Goal: Information Seeking & Learning: Learn about a topic

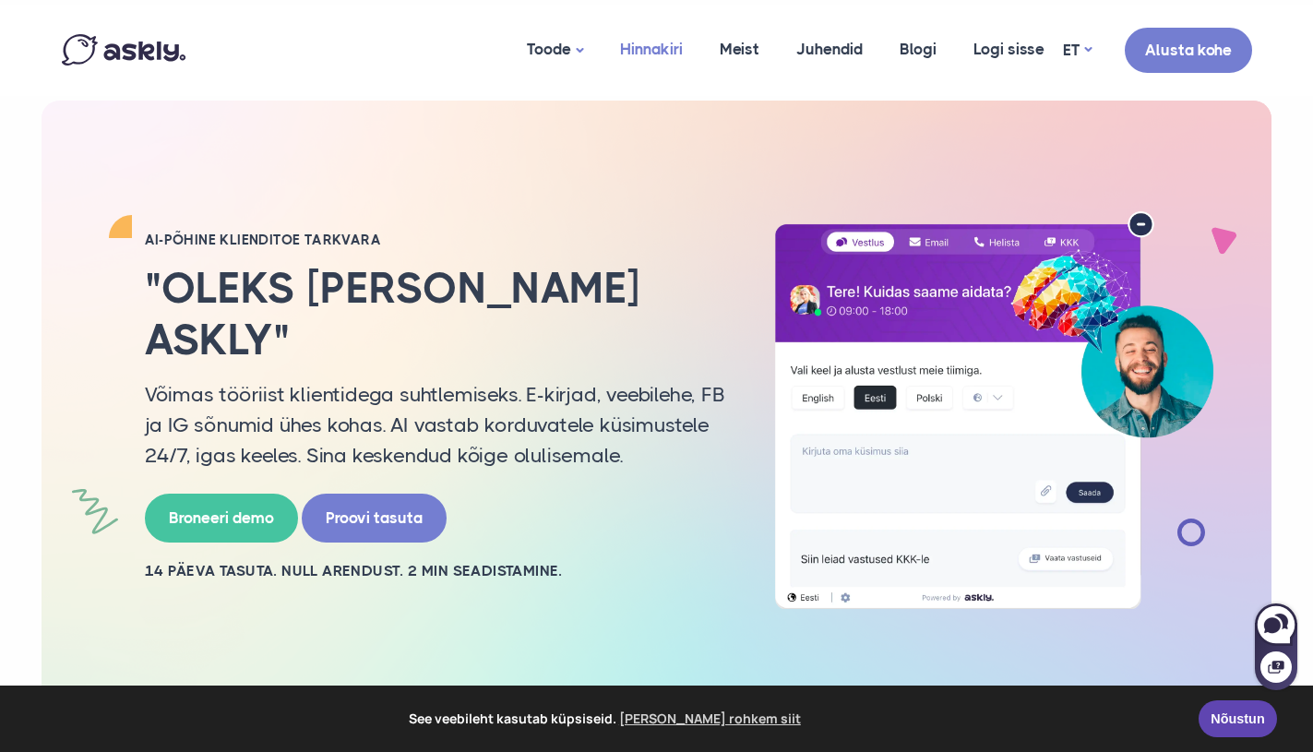
click at [646, 52] on link "Hinnakiri" at bounding box center [651, 49] width 100 height 89
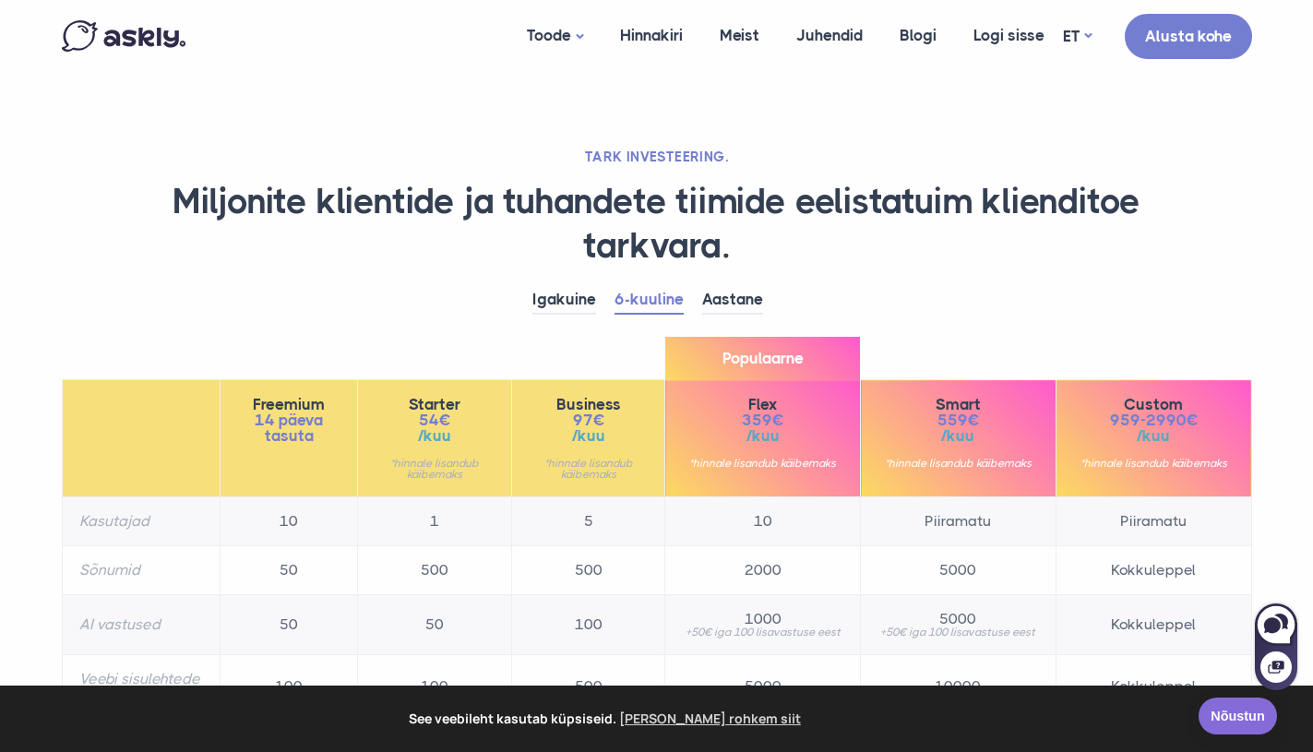
click at [1262, 723] on link "Nõustun" at bounding box center [1237, 715] width 78 height 37
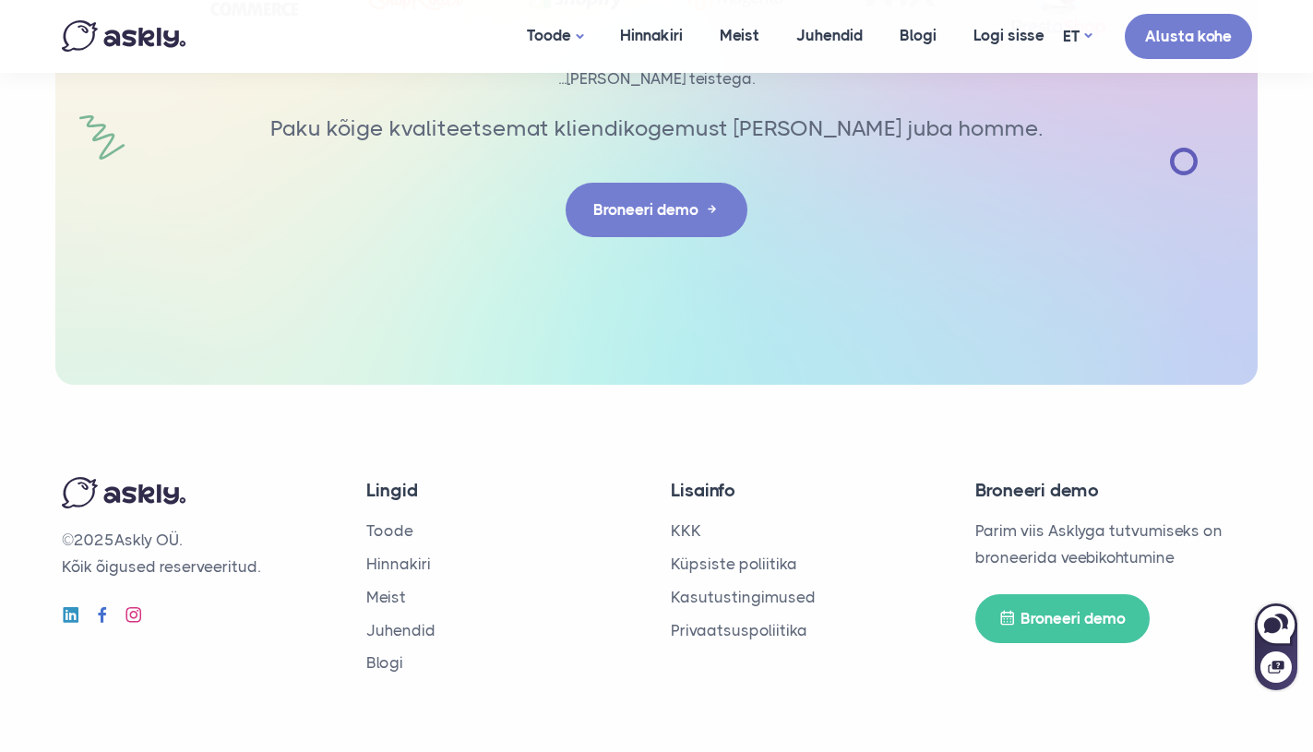
scroll to position [3211, 0]
click at [385, 589] on link "Meist" at bounding box center [386, 598] width 40 height 18
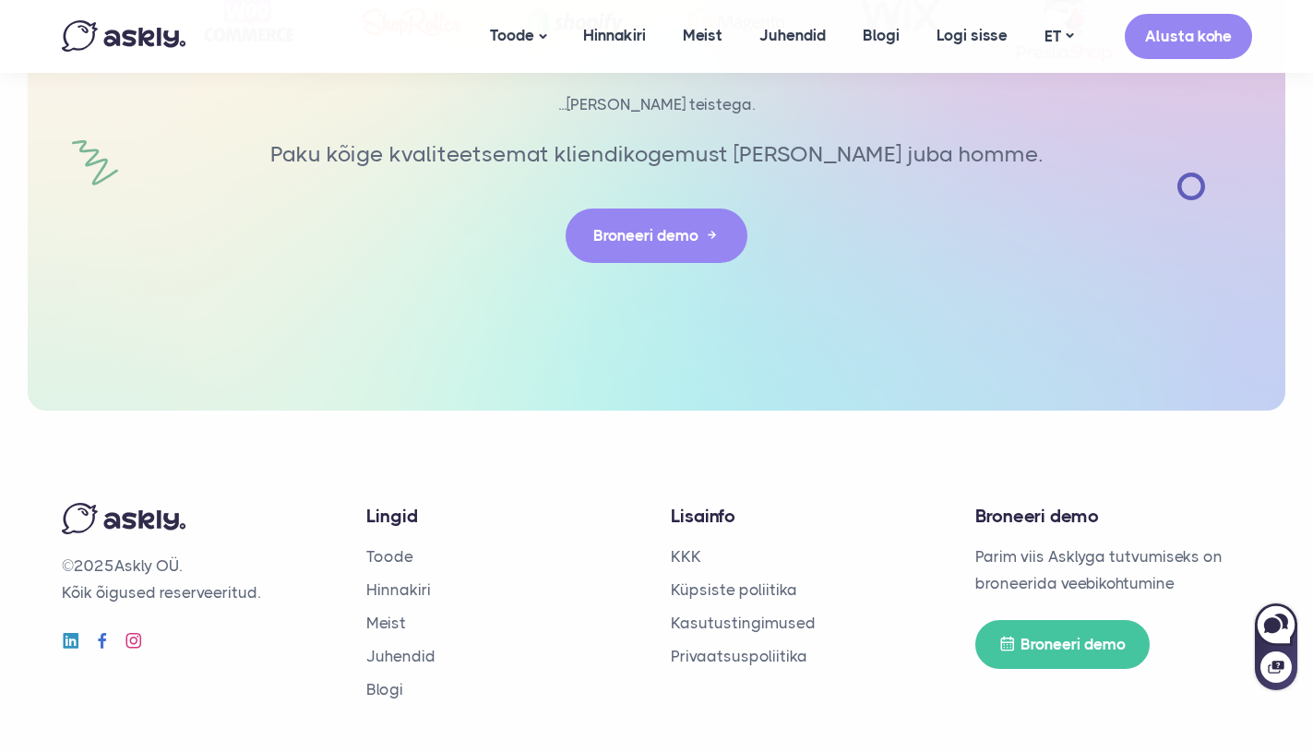
scroll to position [4250, 0]
click at [766, 644] on li "Privaatsuspoliitika" at bounding box center [809, 657] width 277 height 27
click at [766, 648] on link "Privaatsuspoliitika" at bounding box center [739, 657] width 137 height 18
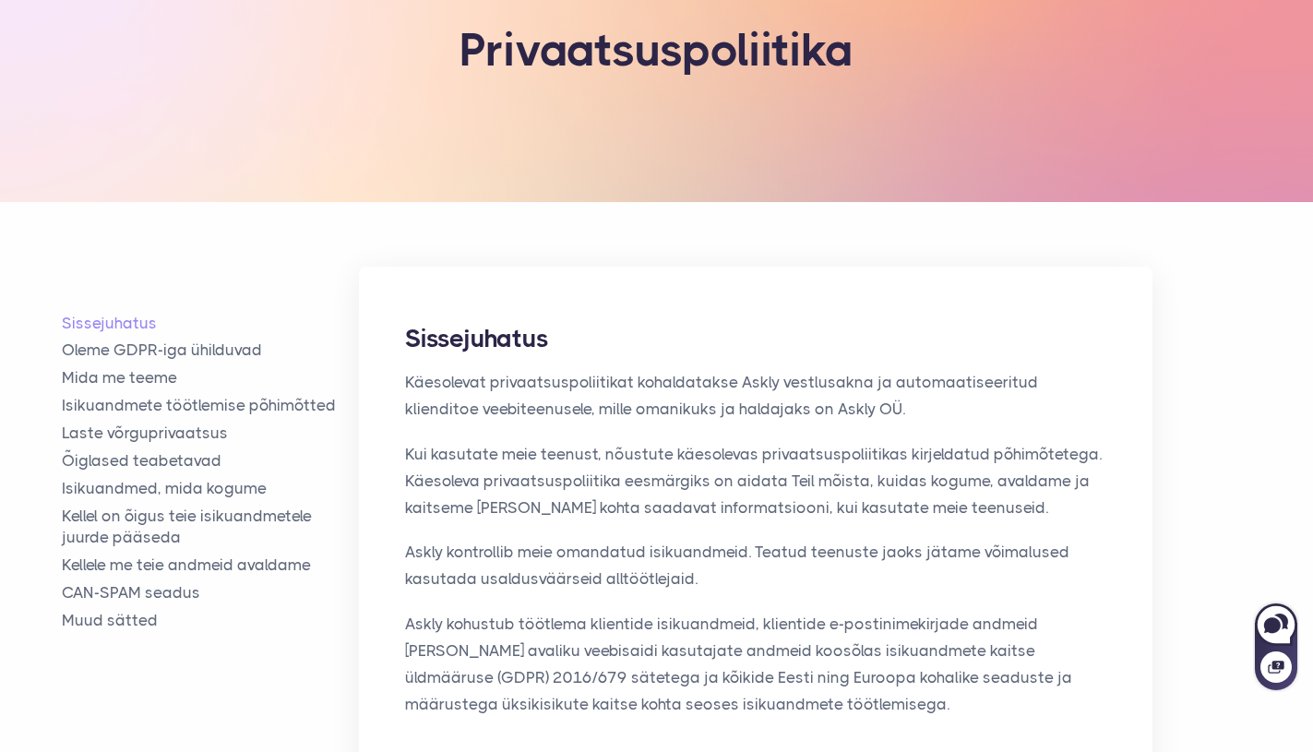
scroll to position [290, 0]
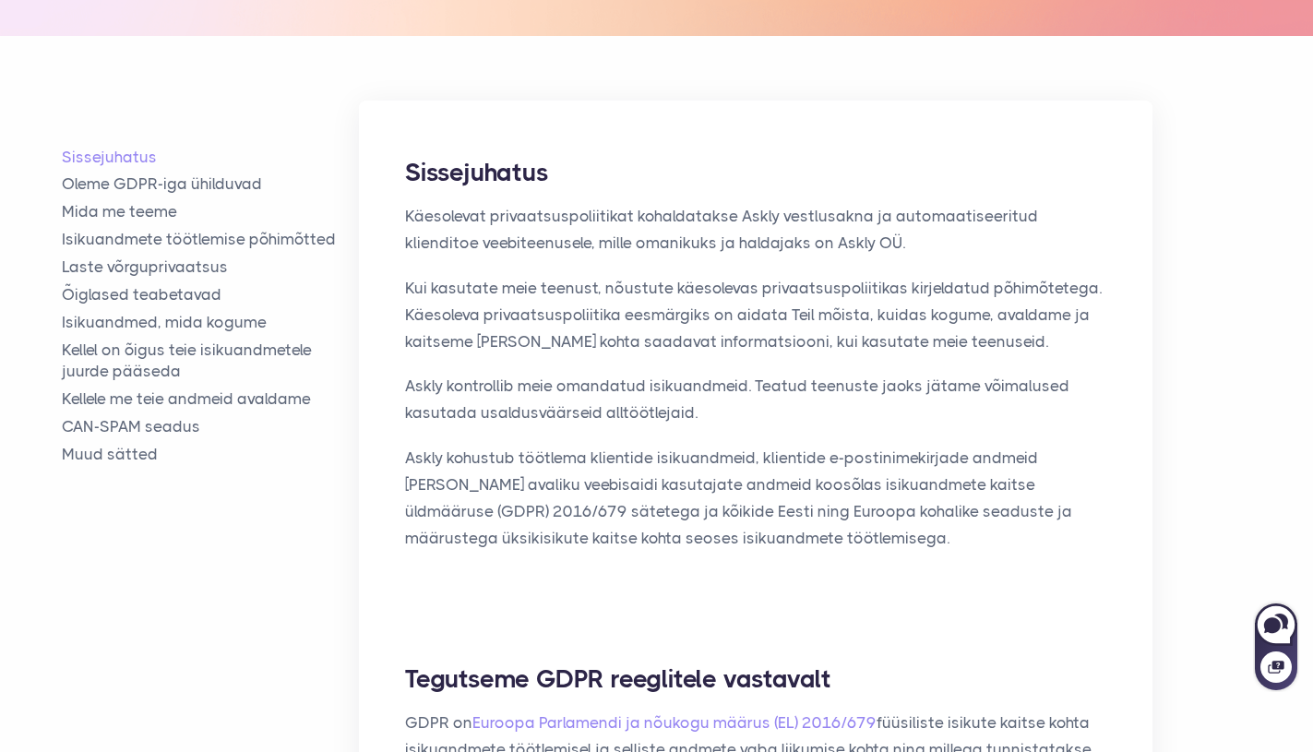
click at [784, 246] on p "Käesolevat privaatsuspoliitikat kohaldatakse Askly vestlusakna ja automaatiseer…" at bounding box center [755, 230] width 701 height 54
drag, startPoint x: 784, startPoint y: 246, endPoint x: 808, endPoint y: 246, distance: 24.0
click at [808, 246] on p "Käesolevat privaatsuspoliitikat kohaldatakse Askly vestlusakna ja automaatiseer…" at bounding box center [755, 230] width 701 height 54
copy p "Askly OÜ"
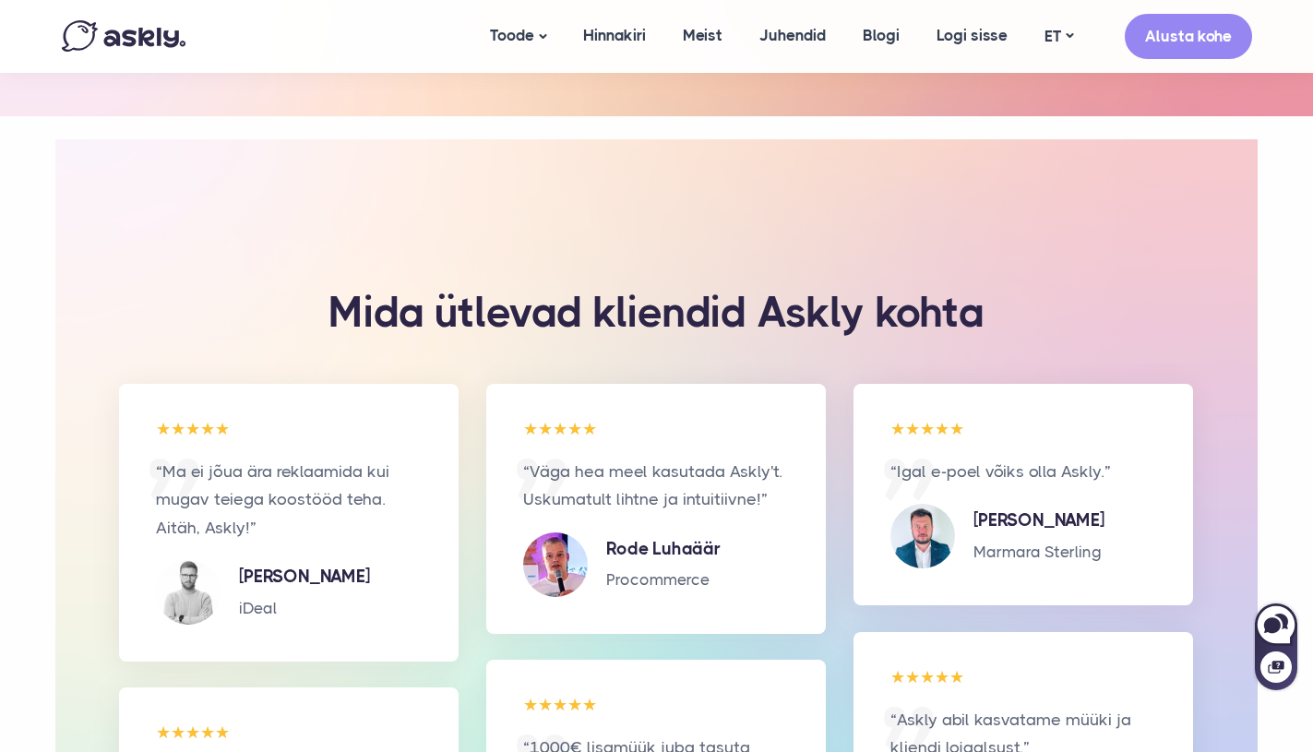
scroll to position [2635, 0]
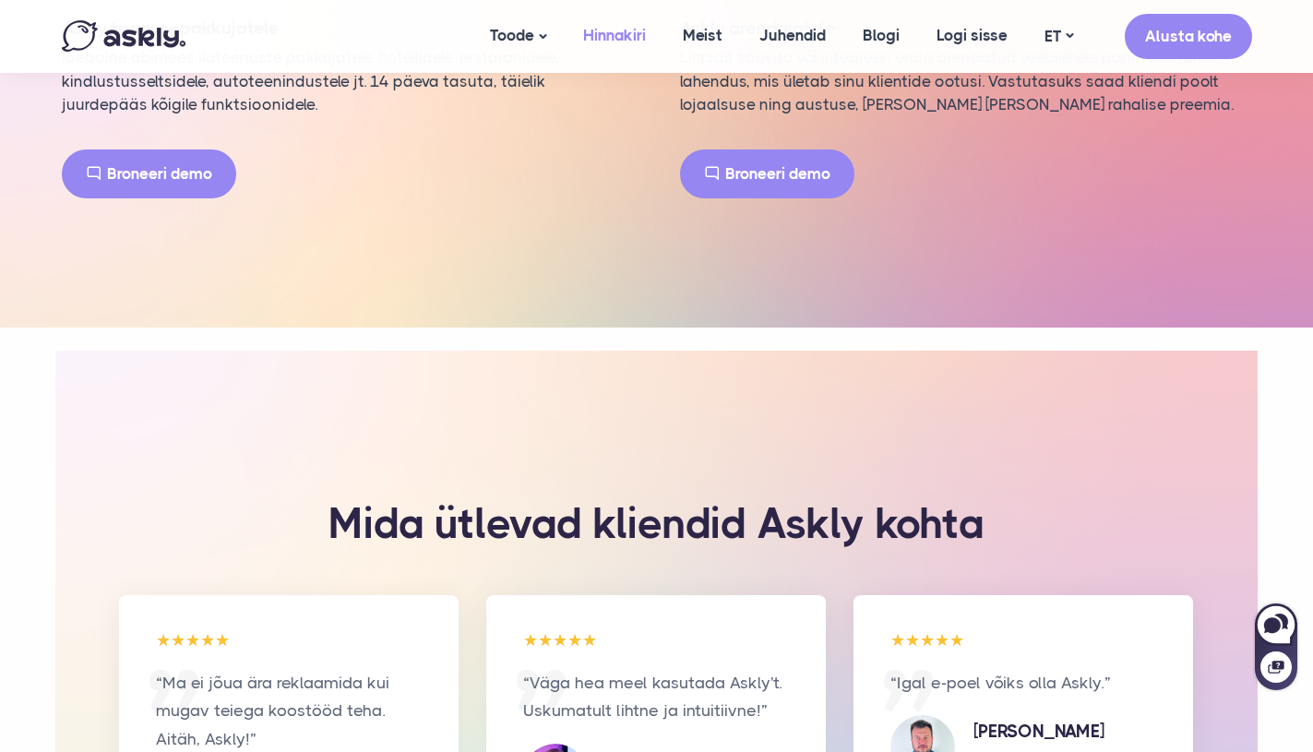
click at [610, 39] on link "Hinnakiri" at bounding box center [615, 35] width 100 height 71
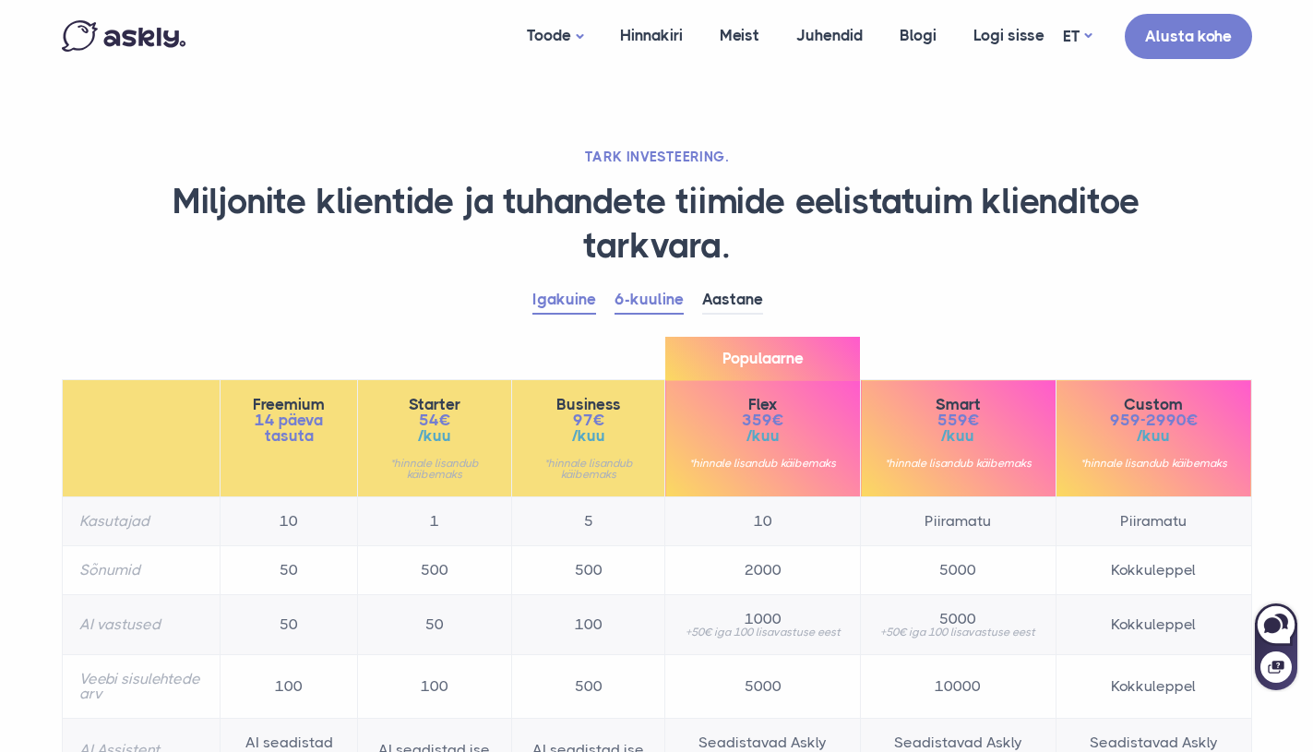
click at [549, 290] on link "Igakuine" at bounding box center [564, 300] width 64 height 29
click at [626, 297] on link "6-kuuline" at bounding box center [648, 300] width 69 height 29
click at [725, 291] on link "Aastane" at bounding box center [732, 300] width 61 height 29
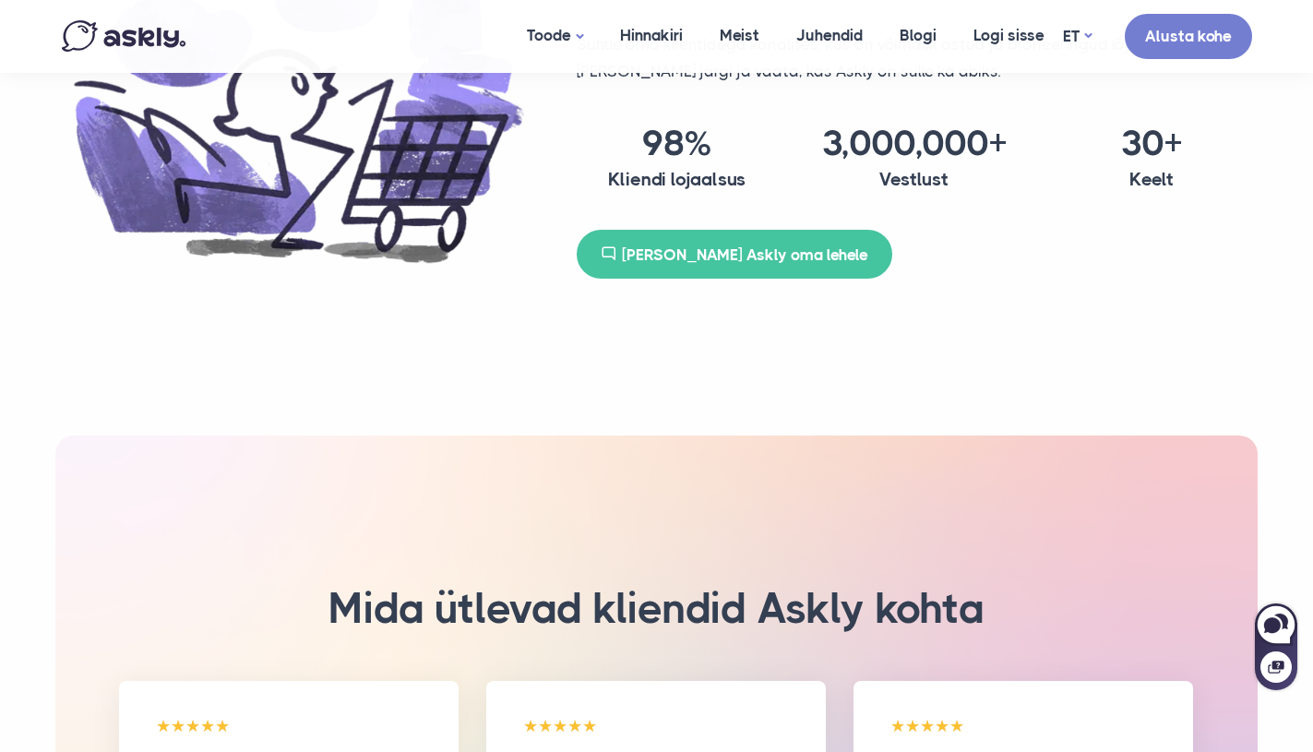
scroll to position [1495, 0]
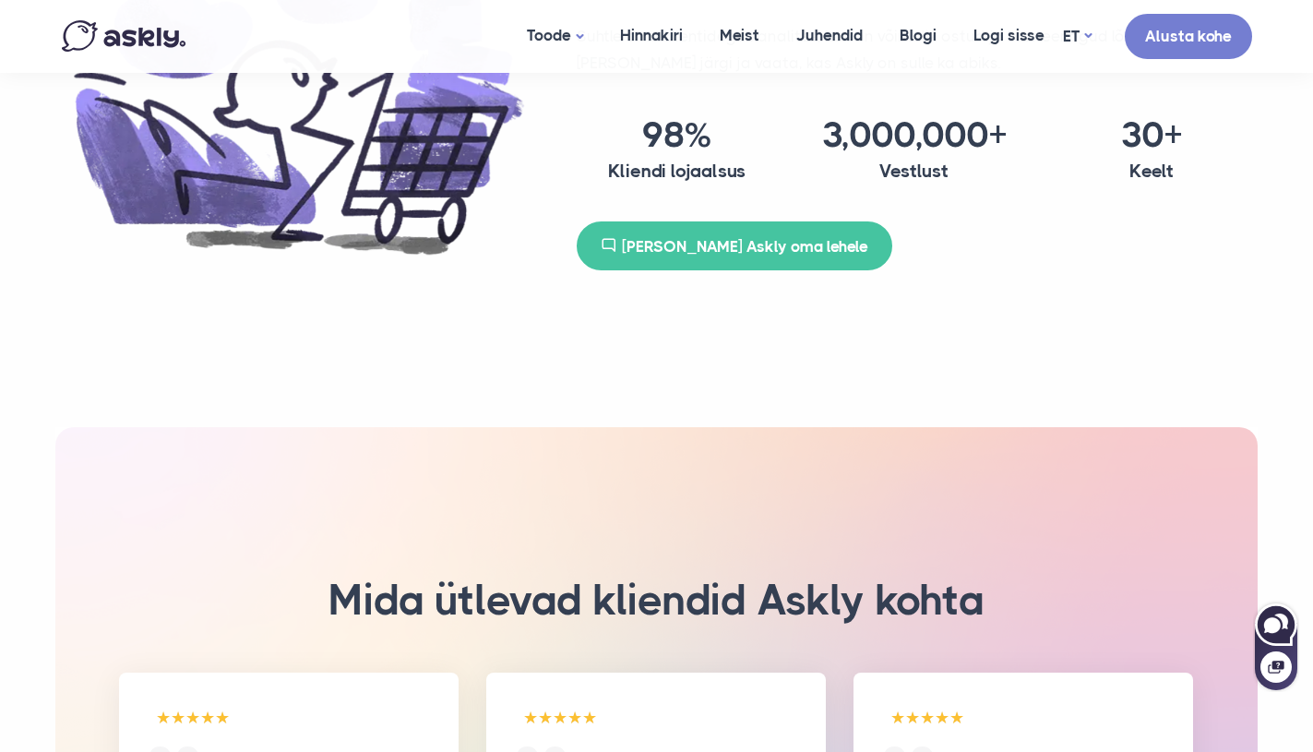
click at [1271, 621] on icon at bounding box center [1272, 625] width 17 height 16
select select "**"
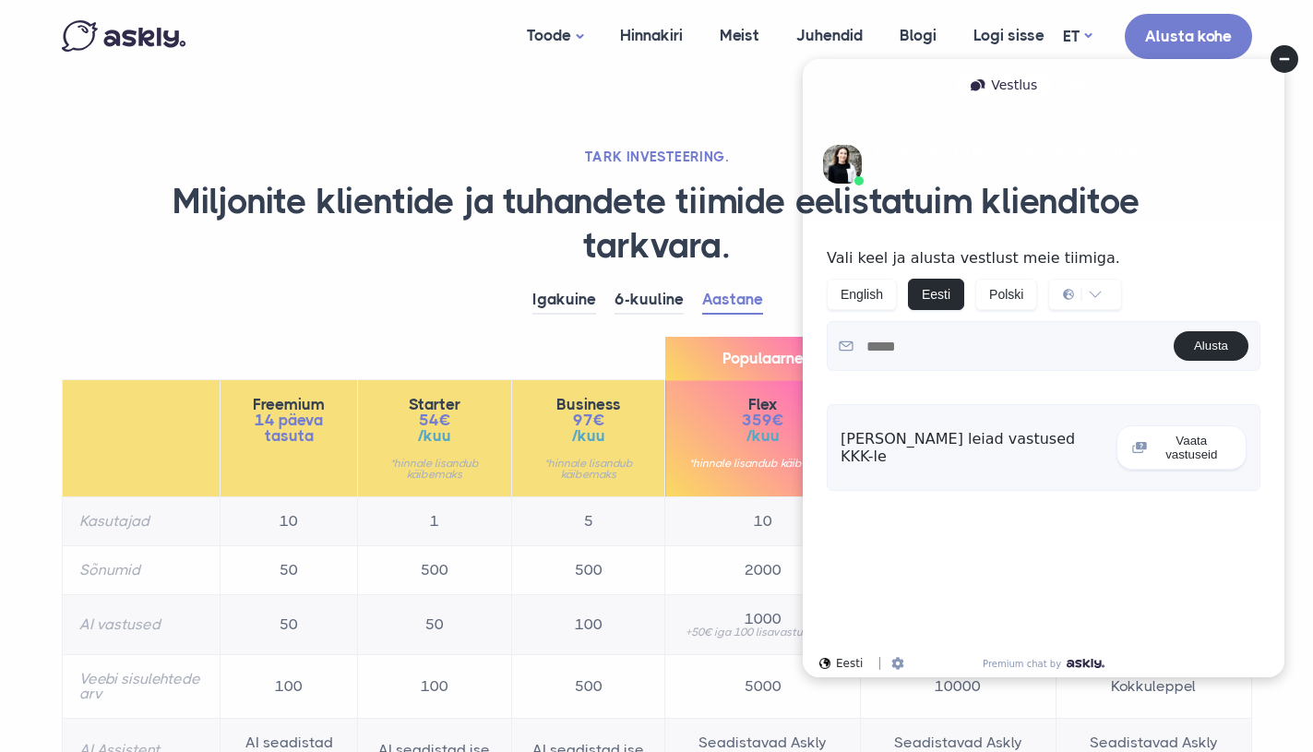
scroll to position [0, 0]
click at [1208, 443] on button "Vaata vastuseid" at bounding box center [1181, 447] width 130 height 44
select select "**"
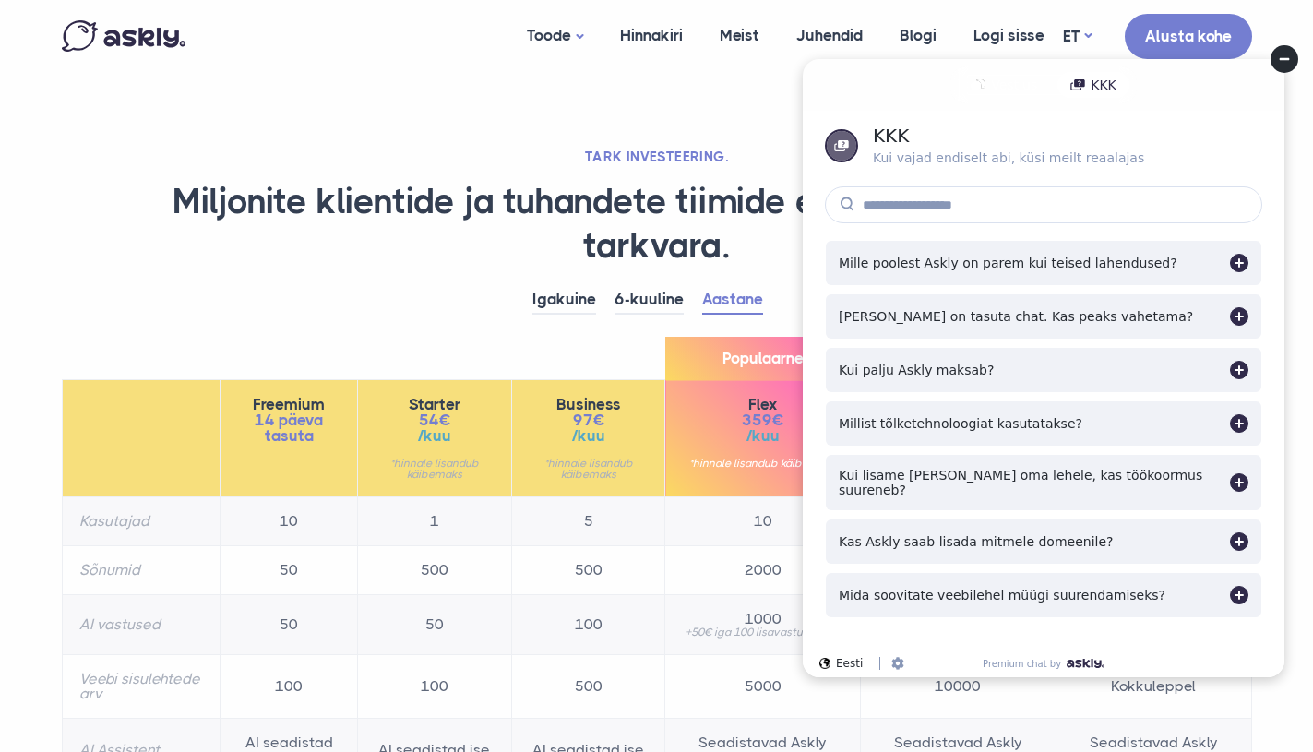
click at [1237, 271] on div at bounding box center [1239, 263] width 18 height 18
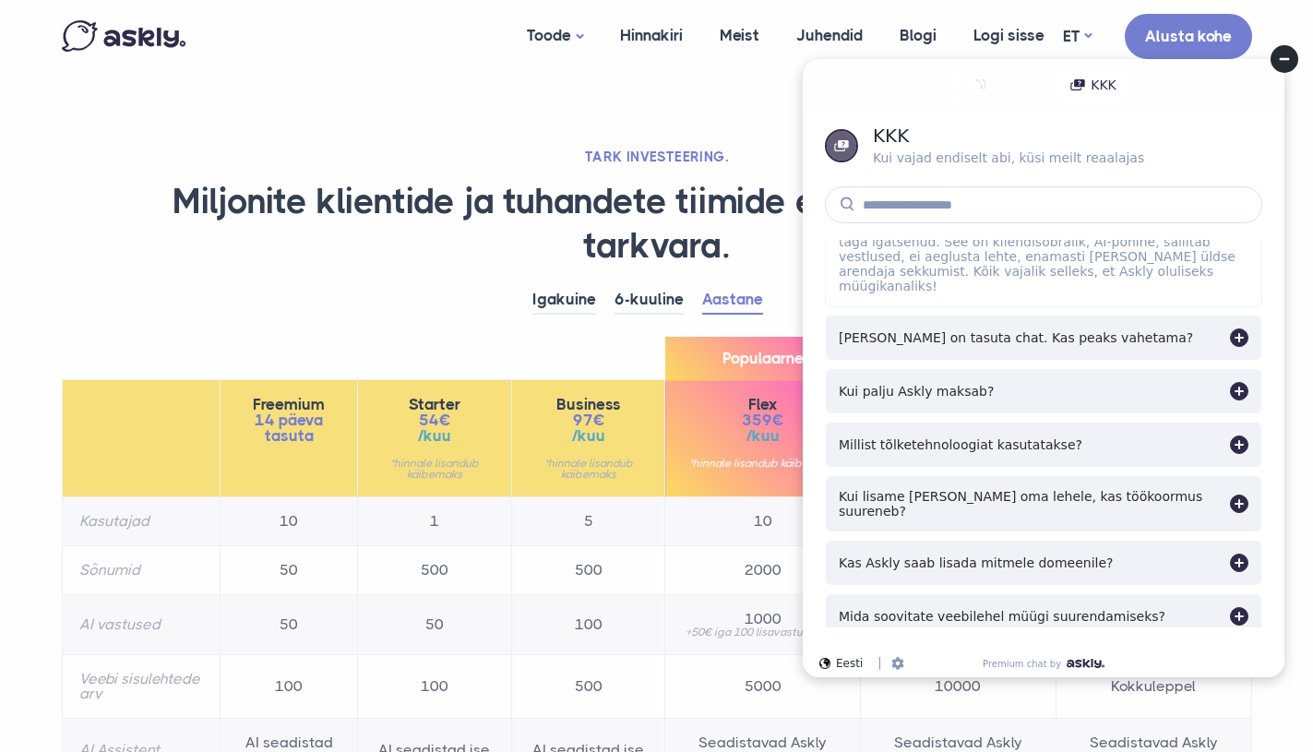
scroll to position [94, 0]
click at [1207, 434] on div "Millist tõlketehnoloogiat kasutatakse?" at bounding box center [1043, 445] width 435 height 44
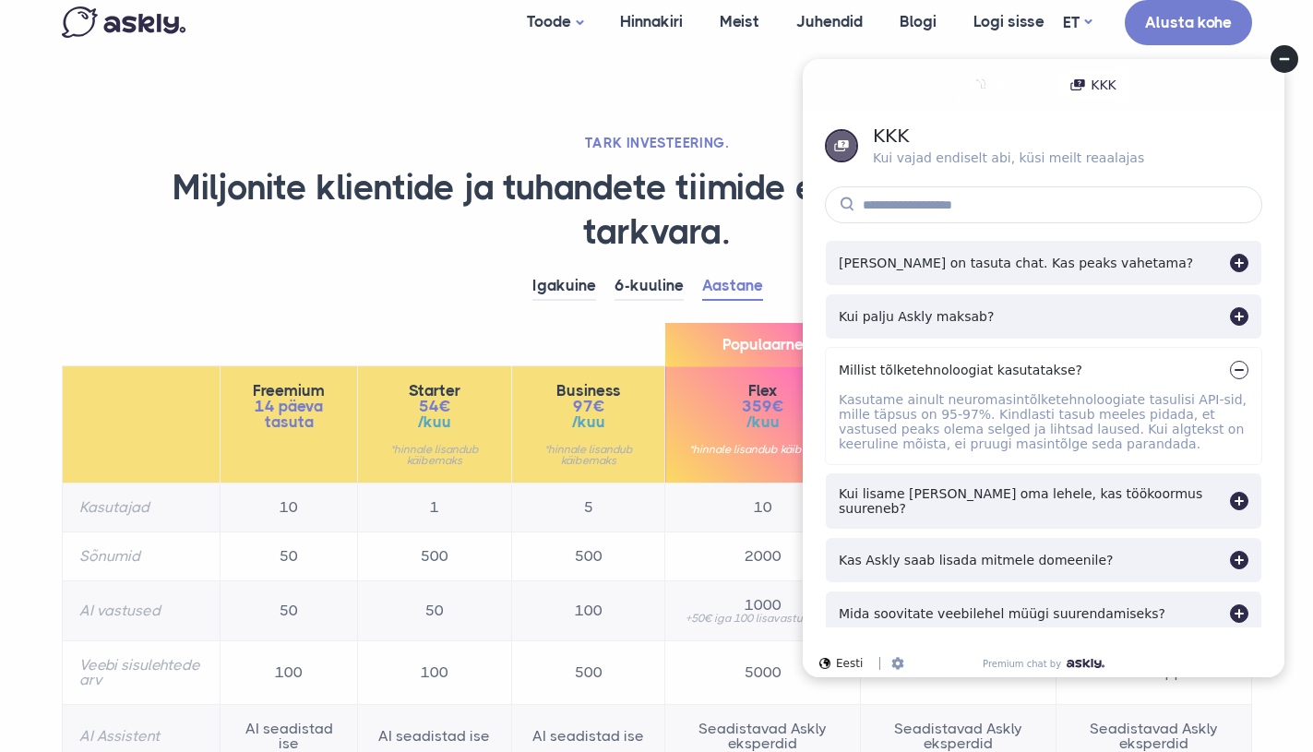
scroll to position [18, 0]
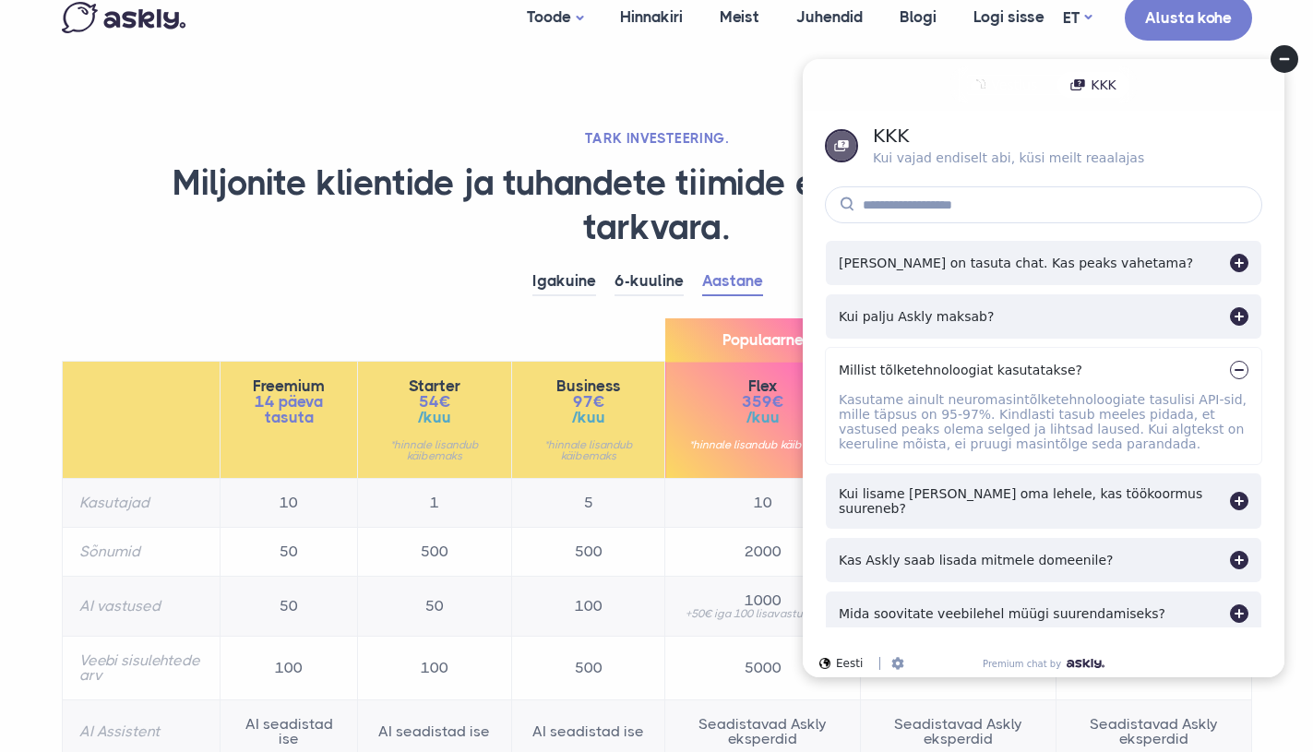
click at [1212, 591] on div "Mida soovitate veebilehel müügi suurendamiseks?" at bounding box center [1043, 613] width 435 height 44
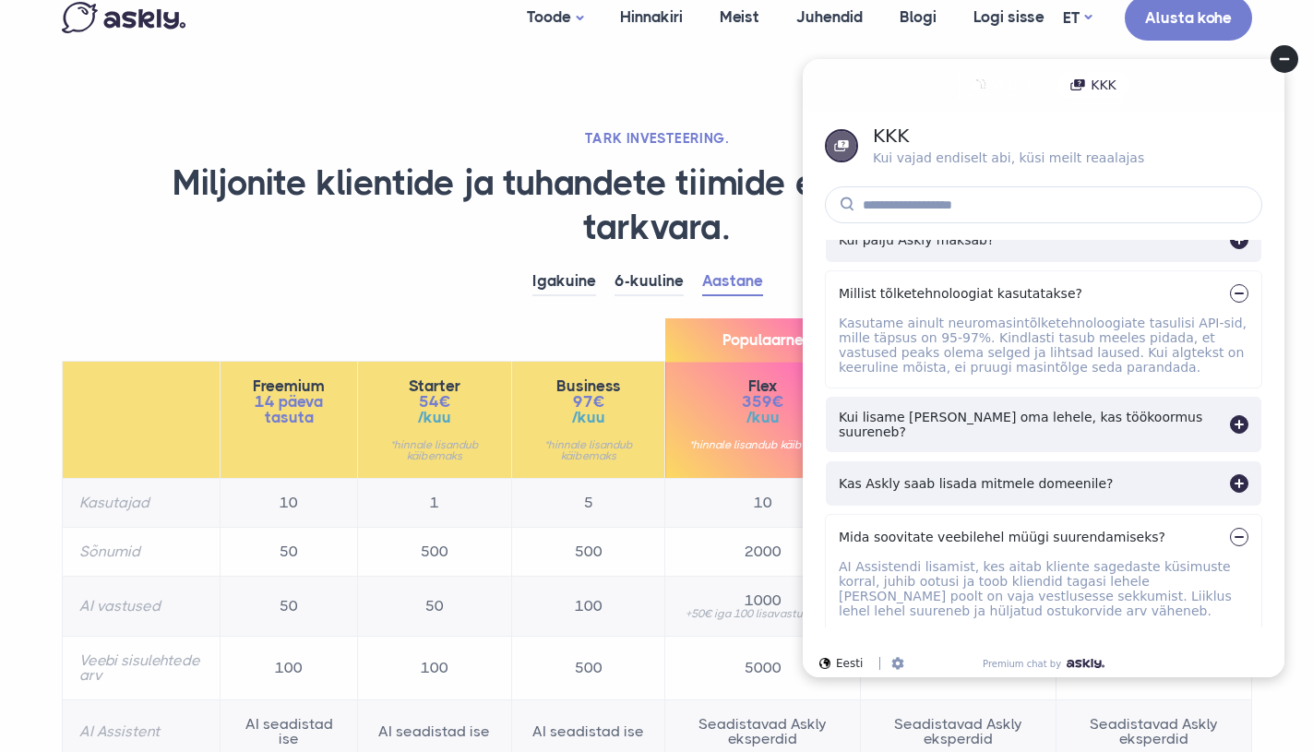
scroll to position [245, 0]
click at [1284, 59] on icon at bounding box center [1284, 59] width 10 height 3
